Goal: Task Accomplishment & Management: Manage account settings

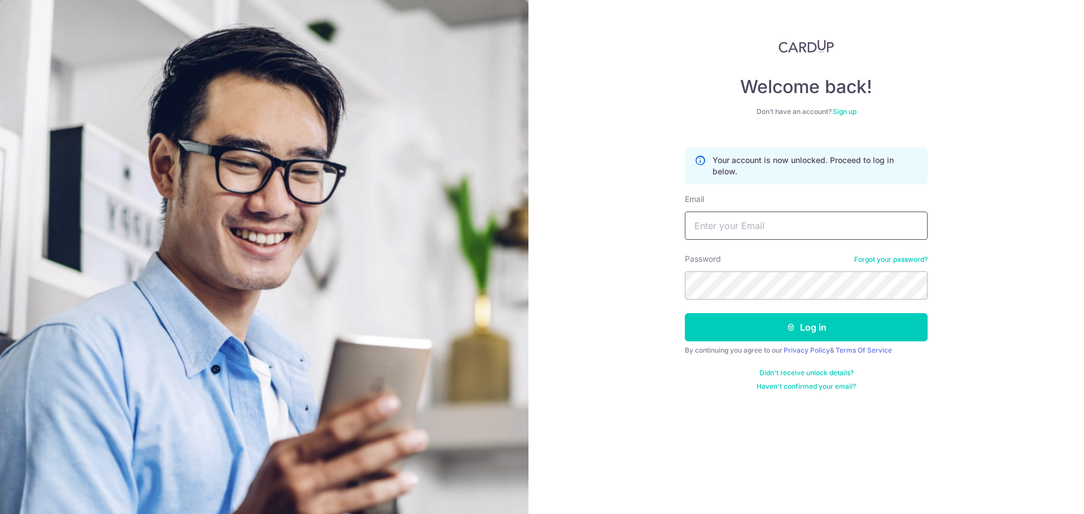
click at [736, 222] on input "Email" at bounding box center [806, 226] width 243 height 28
click at [873, 261] on link "Forgot your password?" at bounding box center [890, 259] width 73 height 9
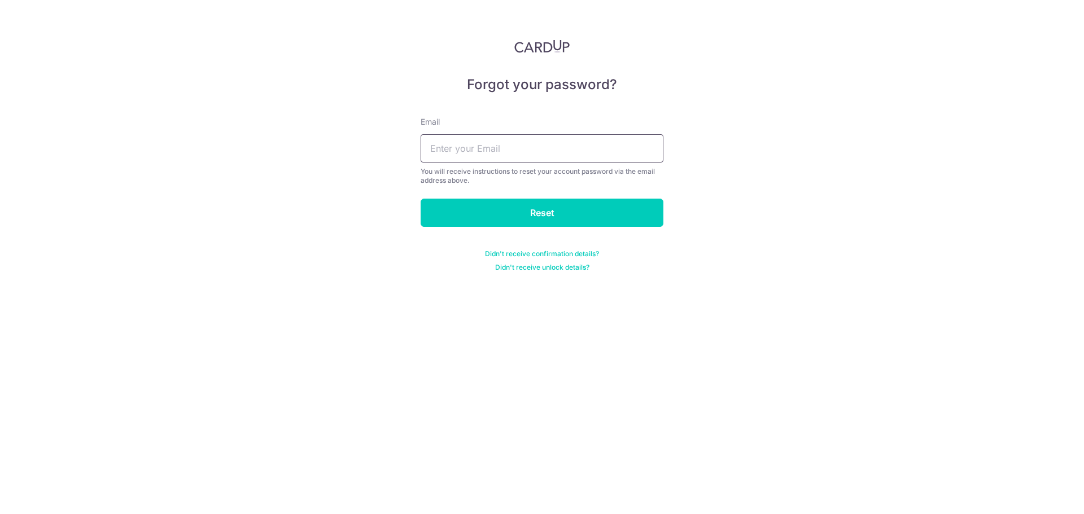
click at [536, 146] on input "text" at bounding box center [542, 148] width 243 height 28
type input "r"
type input "[DOMAIN_NAME][EMAIL_ADDRESS][DOMAIN_NAME]"
click at [421, 199] on input "Reset" at bounding box center [542, 213] width 243 height 28
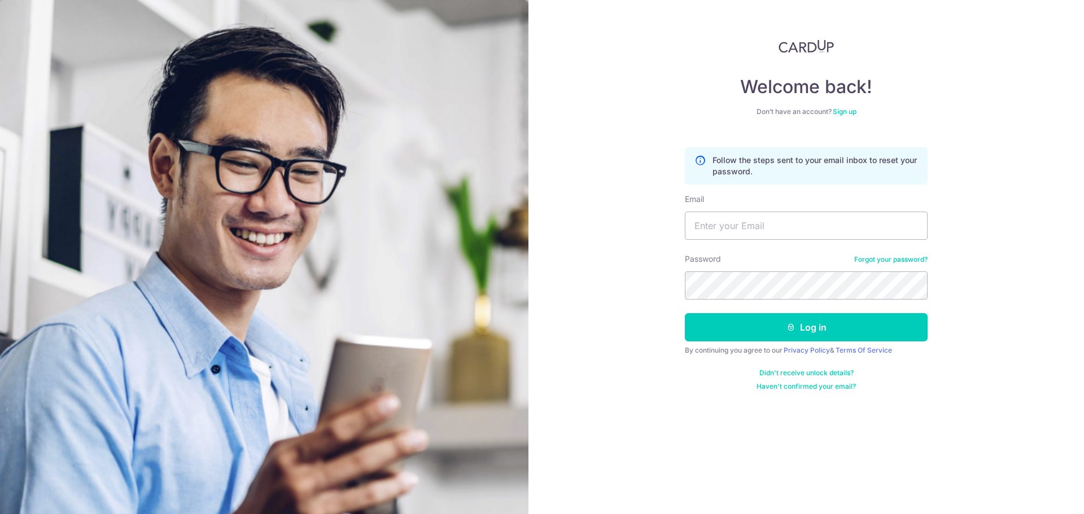
click at [776, 244] on form "Follow the steps sent to your email inbox to reset your password. Email Passwor…" at bounding box center [806, 265] width 243 height 252
click at [777, 226] on input "Email" at bounding box center [806, 226] width 243 height 28
type input "[DOMAIN_NAME][EMAIL_ADDRESS][DOMAIN_NAME]"
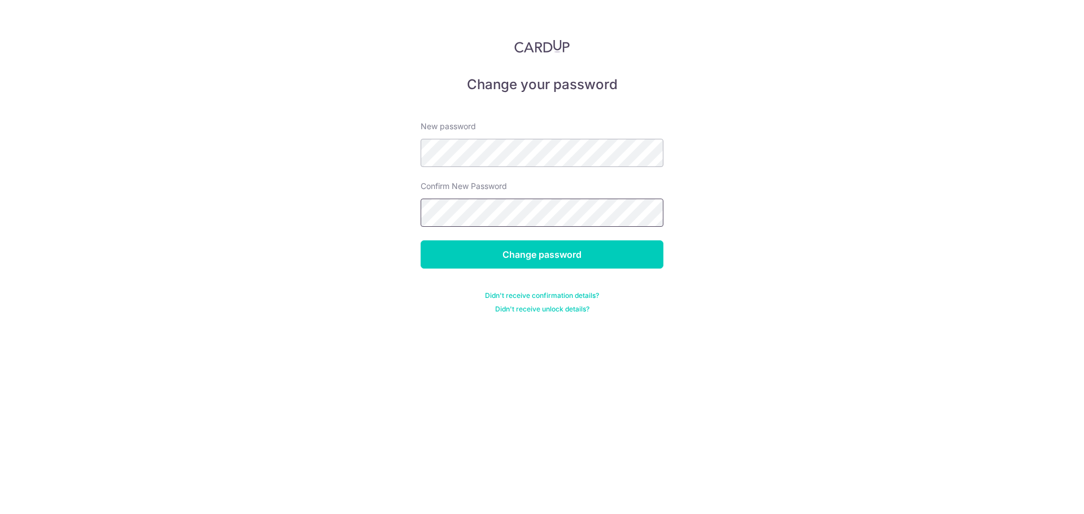
click at [421, 240] on input "Change password" at bounding box center [542, 254] width 243 height 28
